Goal: Task Accomplishment & Management: Manage account settings

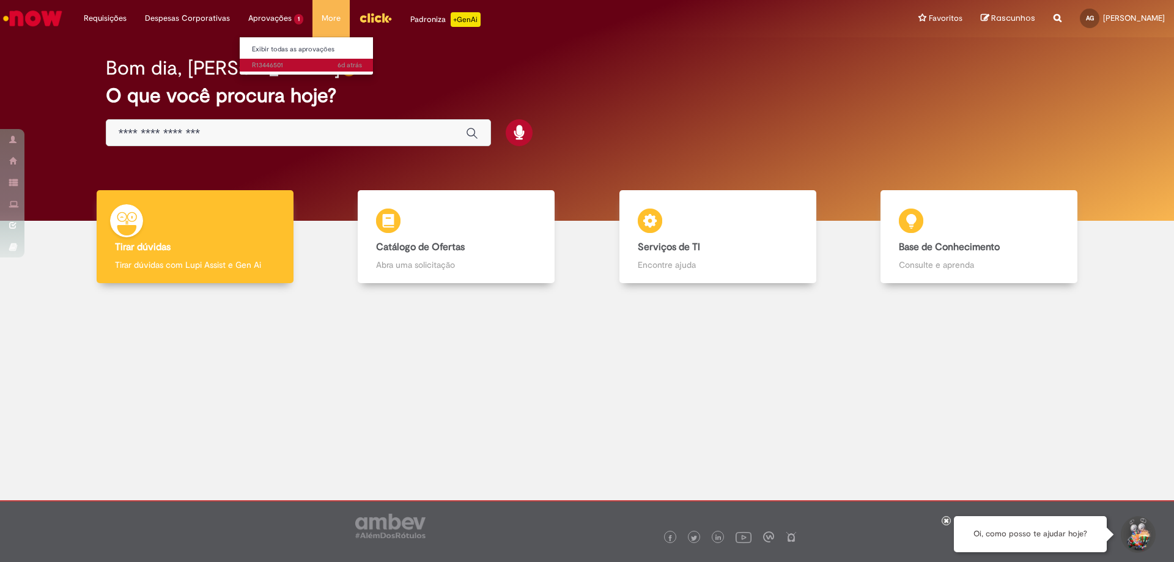
click at [258, 67] on span "6d atrás 6 dias atrás R13446501" at bounding box center [307, 66] width 110 height 10
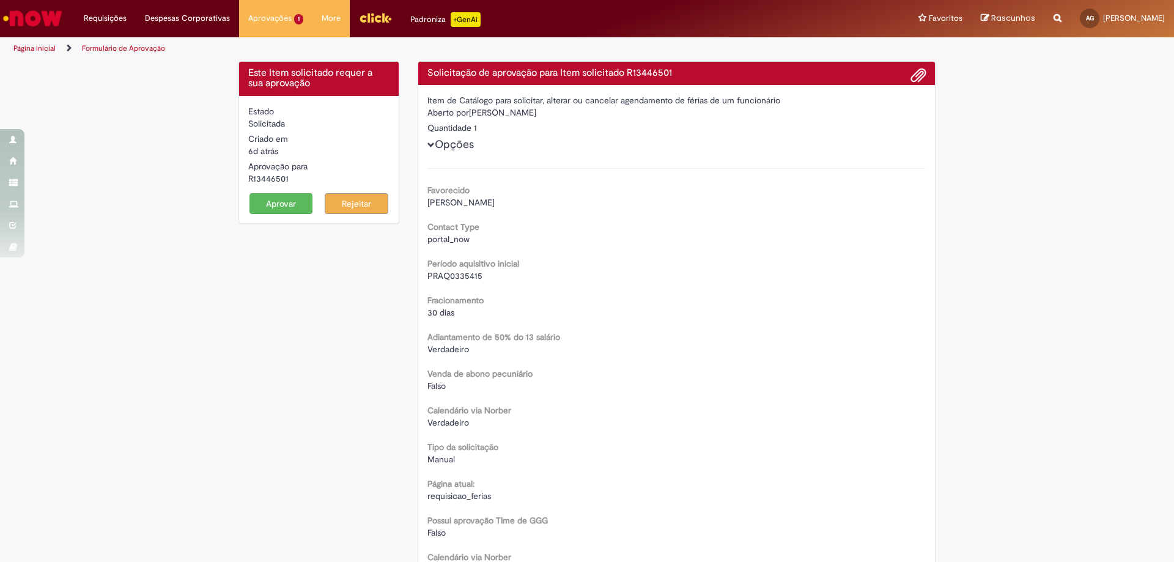
click at [253, 306] on div "Este Item solicitado requer a sua aprovação Estado Solicitada Criado em 6d atrá…" at bounding box center [586, 463] width 715 height 804
click at [253, 207] on button "Aprovar" at bounding box center [281, 203] width 64 height 21
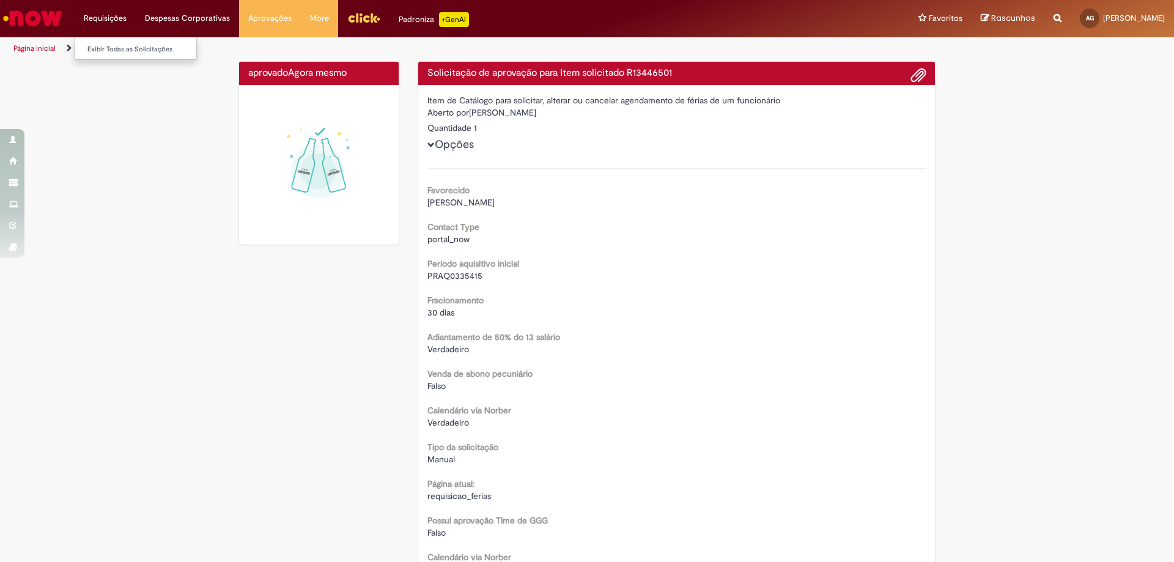
click at [109, 15] on li "Requisições Exibir Todas as Solicitações" at bounding box center [105, 18] width 61 height 37
click at [1090, 106] on div "aprovado Agora mesmo Agora mesmo Solicitação de aprovação para Item solicitado …" at bounding box center [587, 463] width 1174 height 804
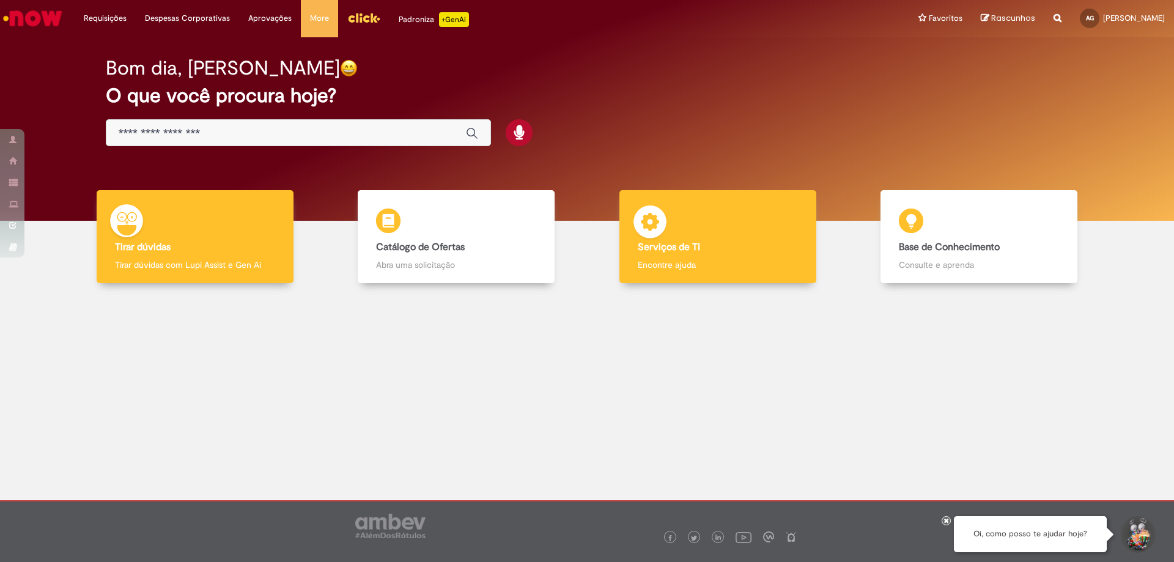
click at [722, 242] on h4 "Serviços de TI" at bounding box center [718, 247] width 160 height 11
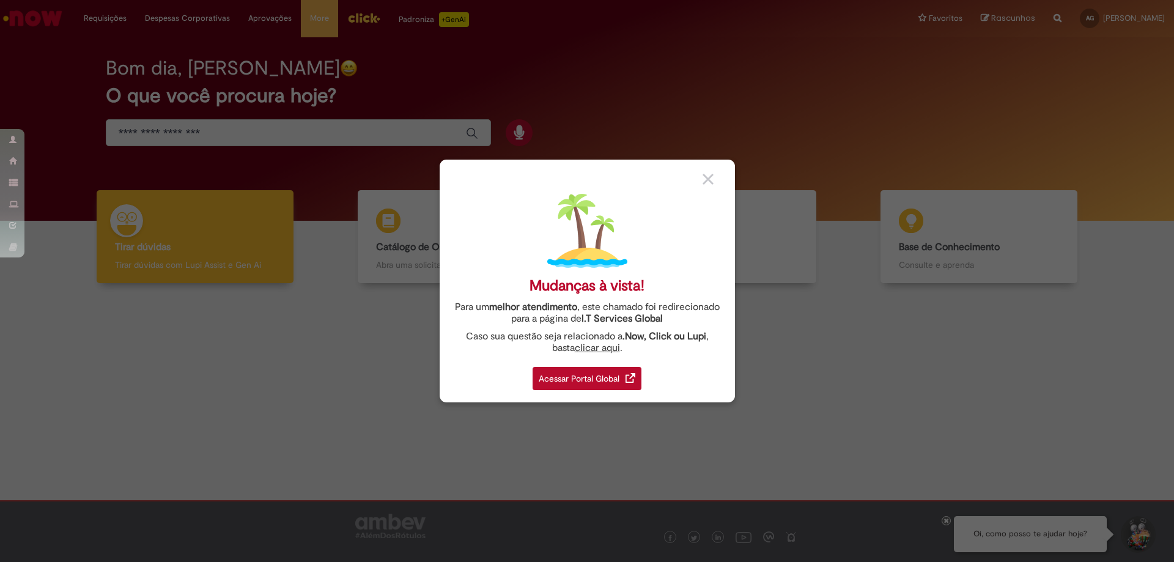
click at [599, 370] on div "Acessar Portal Global" at bounding box center [587, 378] width 109 height 23
